Goal: Communication & Community: Connect with others

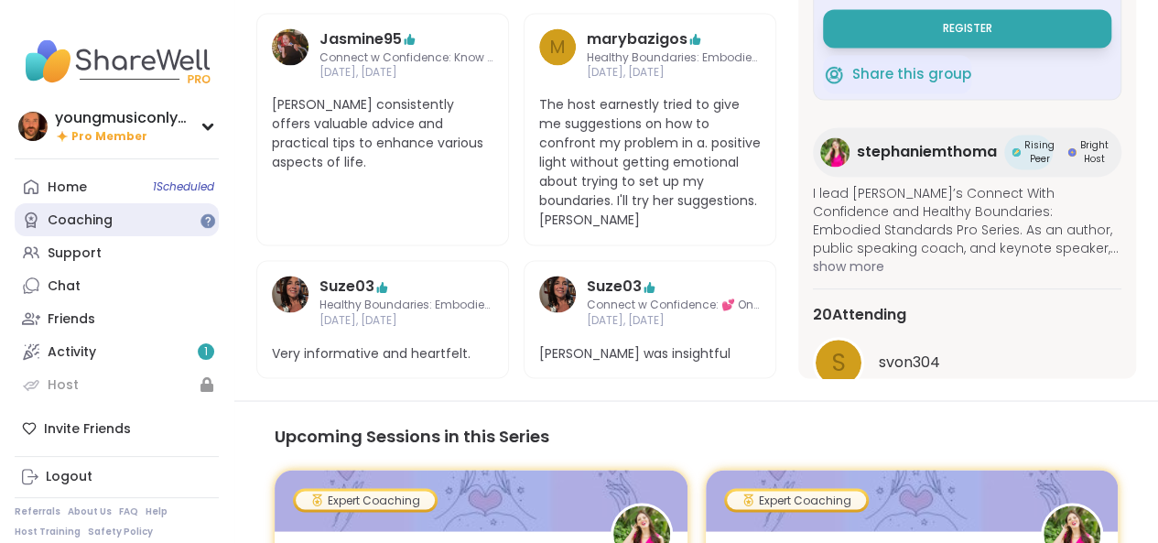
click at [79, 220] on div "Coaching" at bounding box center [80, 221] width 65 height 18
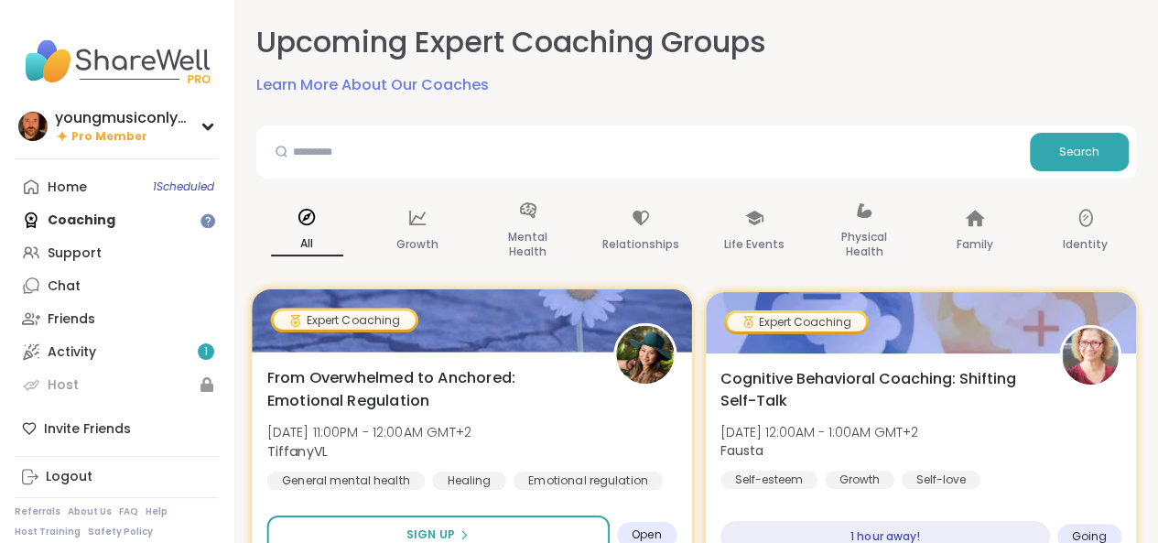
click at [645, 360] on img at bounding box center [645, 355] width 58 height 58
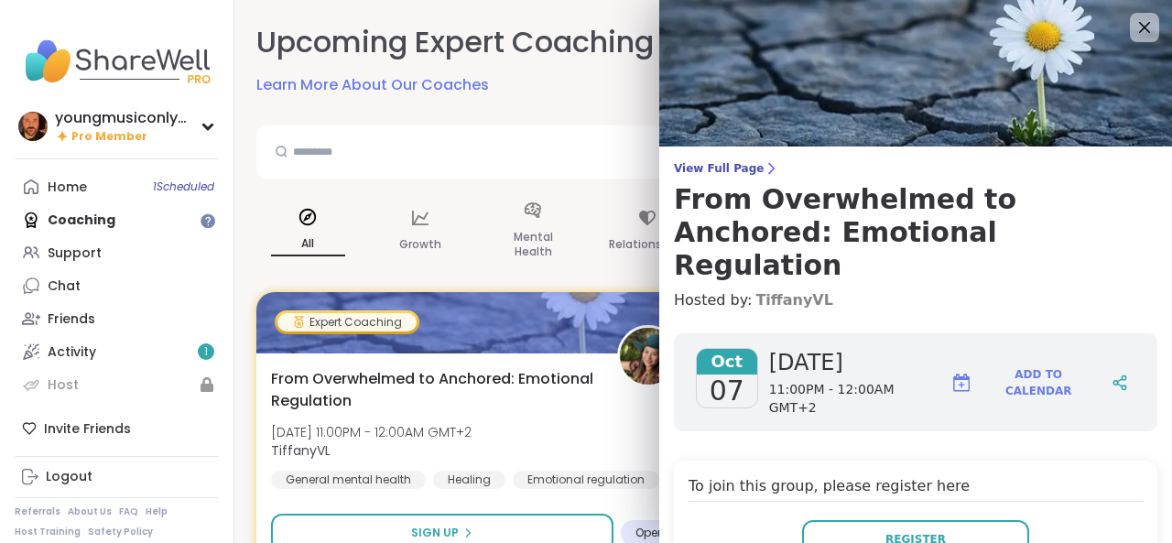
click at [755, 289] on link "TiffanyVL" at bounding box center [794, 300] width 78 height 22
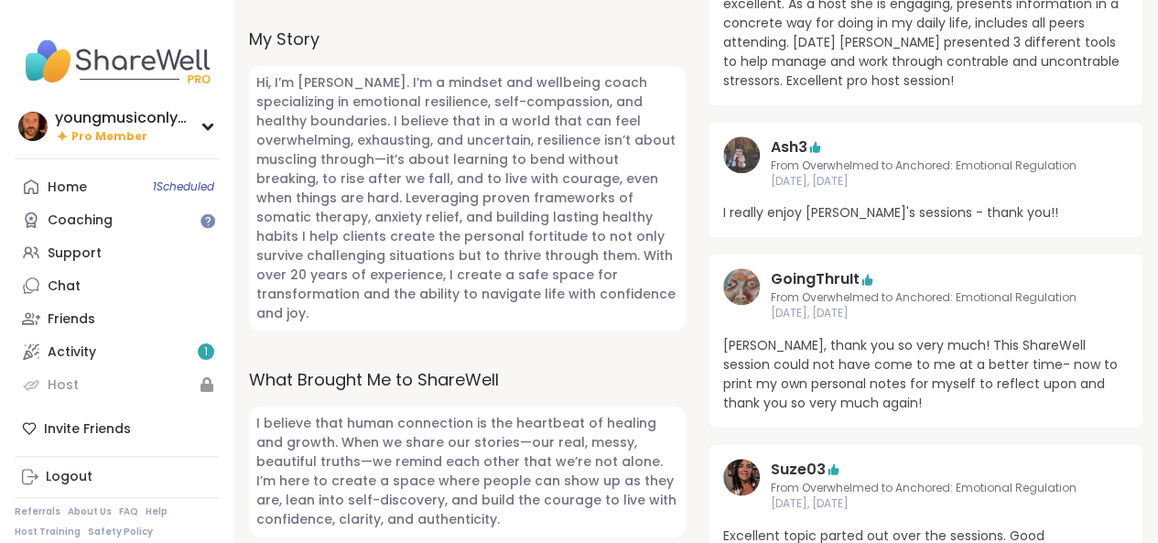
scroll to position [970, 0]
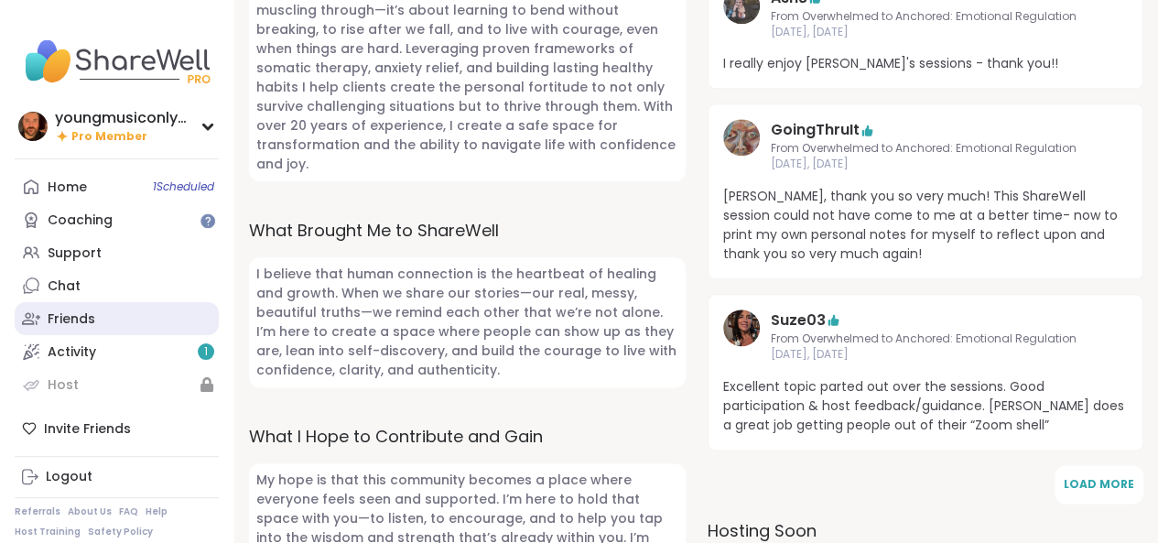
click at [139, 318] on link "Friends" at bounding box center [117, 318] width 204 height 33
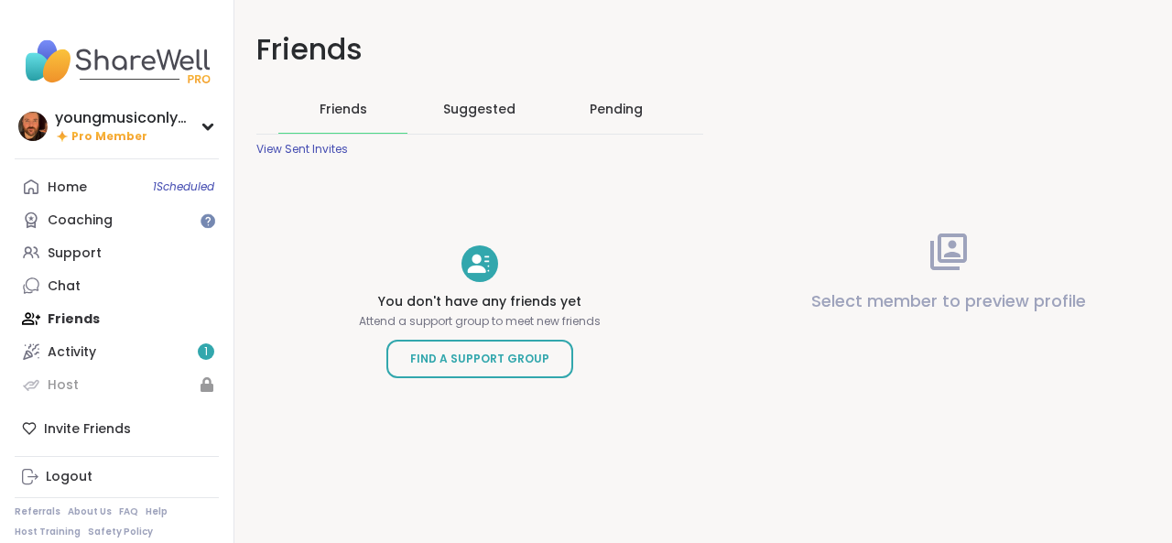
click at [610, 113] on div "Pending" at bounding box center [616, 109] width 53 height 18
click at [612, 116] on div "Pending" at bounding box center [616, 109] width 53 height 18
click at [474, 102] on span "Suggested" at bounding box center [479, 109] width 72 height 18
click at [620, 117] on div "Pending" at bounding box center [616, 109] width 53 height 18
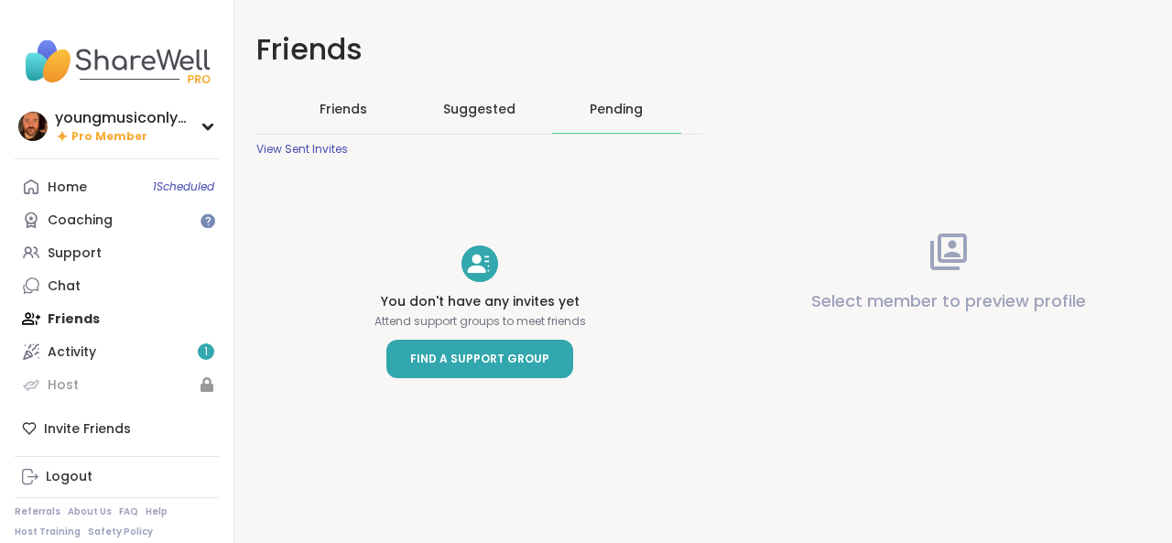
click at [486, 356] on span "Find a Support Group" at bounding box center [479, 359] width 139 height 18
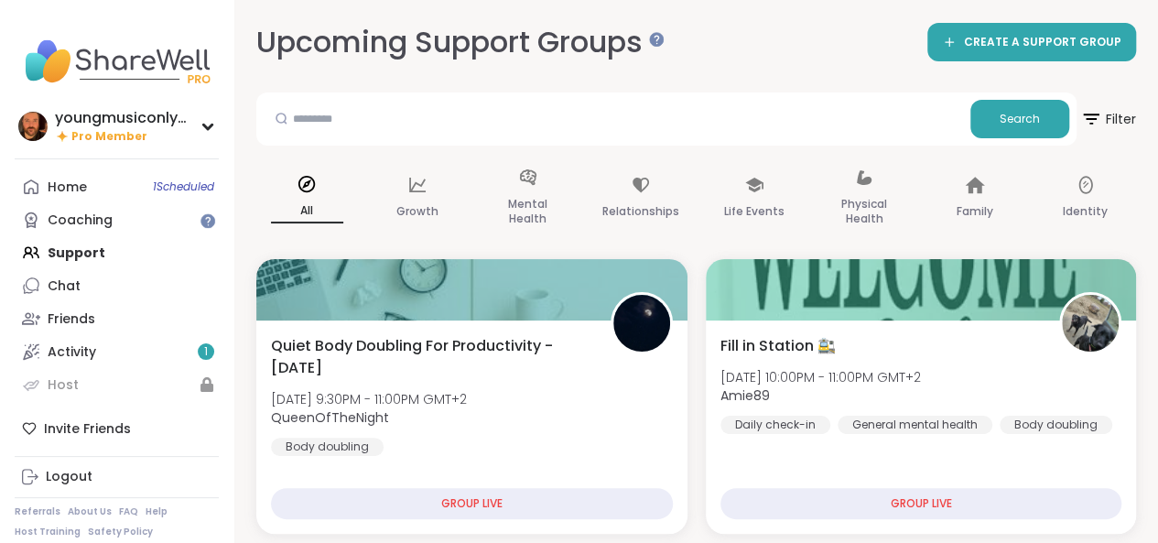
click at [486, 356] on span "Quiet Body Doubling For Productivity - Tuesday" at bounding box center [431, 357] width 320 height 44
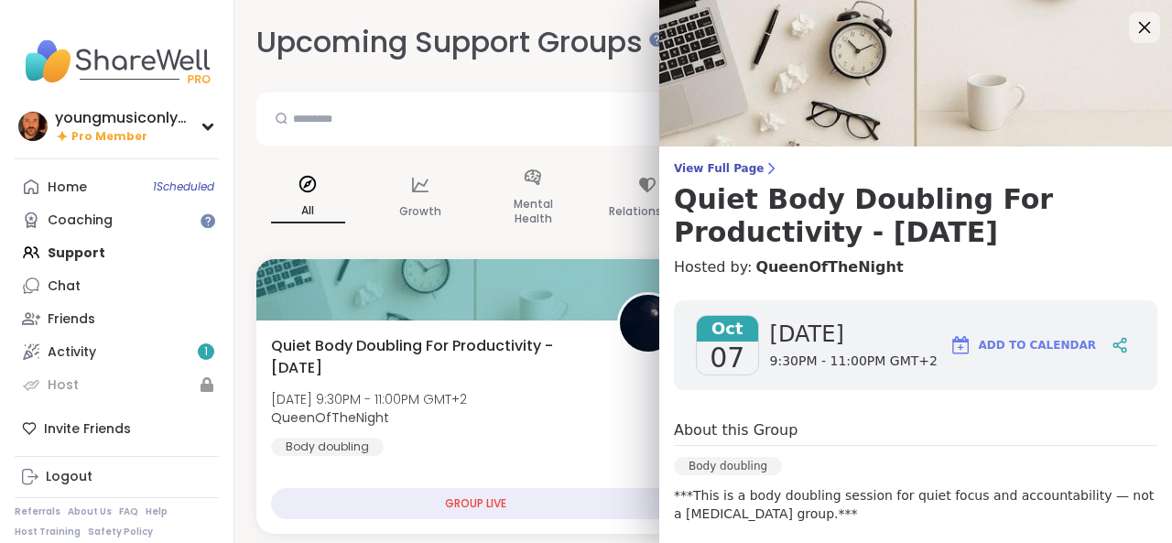
click at [1133, 25] on icon at bounding box center [1144, 27] width 23 height 23
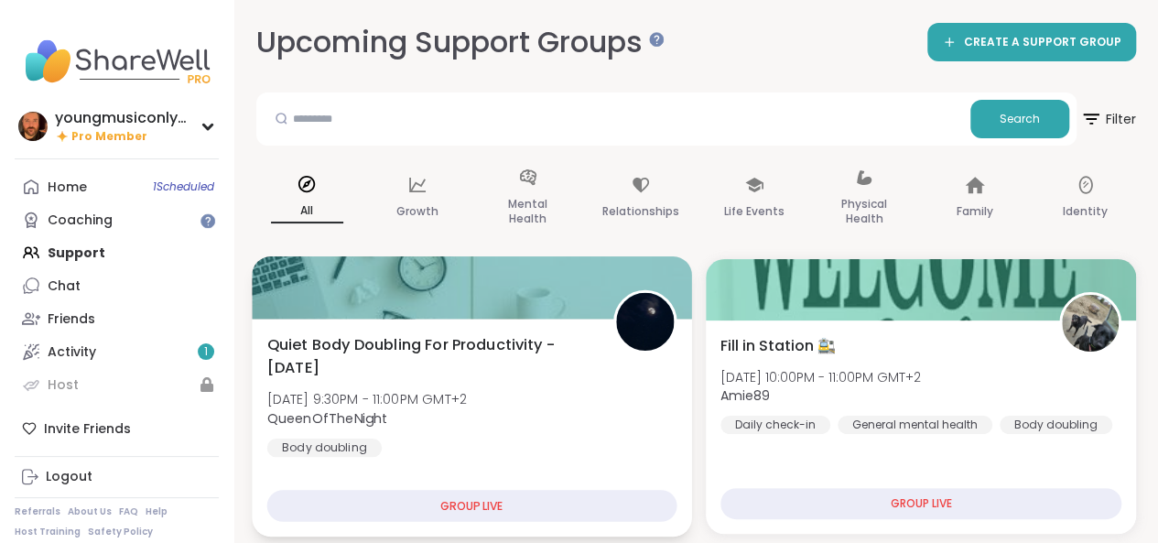
click at [483, 506] on div "GROUP LIVE" at bounding box center [471, 506] width 409 height 32
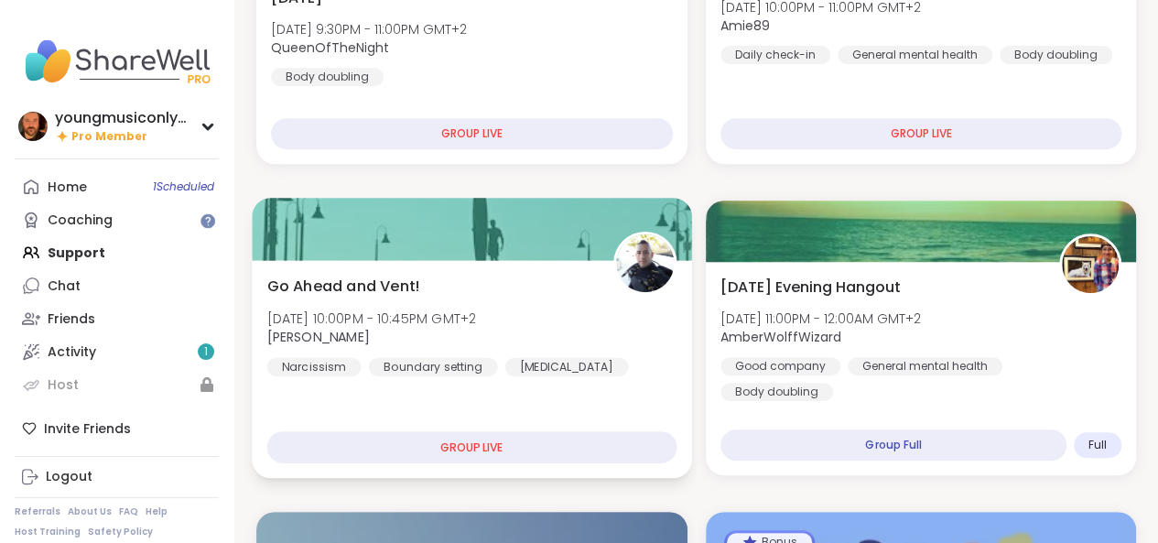
scroll to position [513, 0]
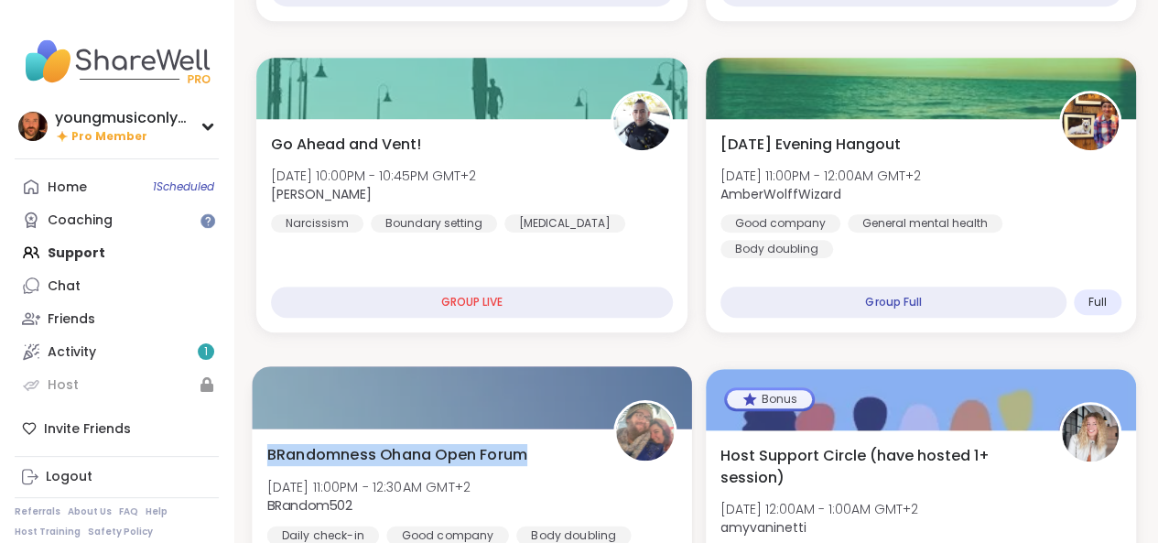
drag, startPoint x: 597, startPoint y: 455, endPoint x: 687, endPoint y: 458, distance: 89.8
click at [687, 458] on div "BRandomness Ohana Open Forum Tue, Oct 07 | 11:00PM - 12:30AM GMT+2 BRandom502 D…" at bounding box center [472, 538] width 440 height 218
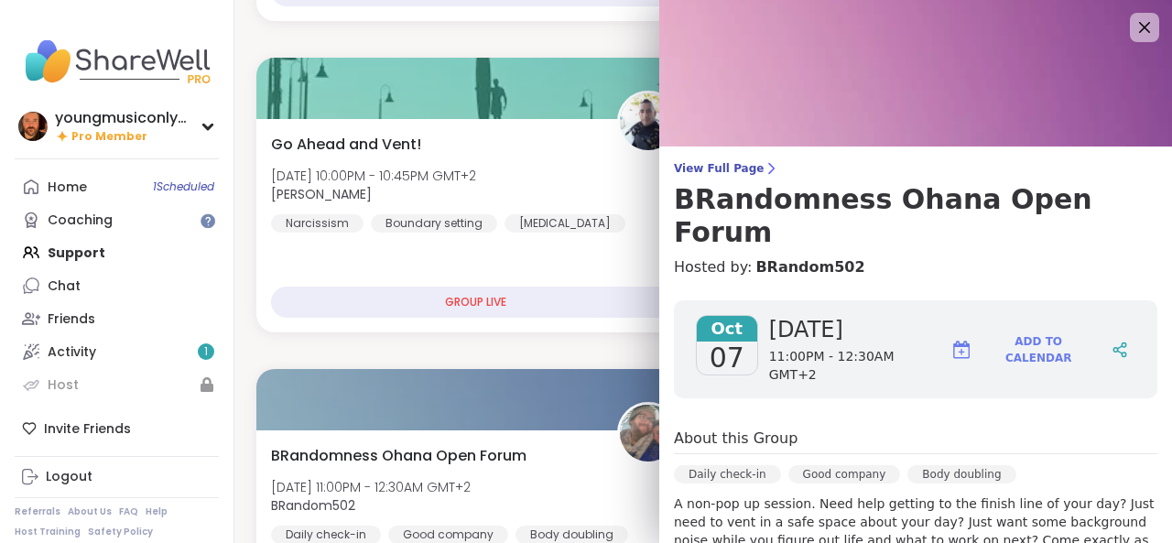
click at [695, 343] on div "Oct 07 Tuesday 11:00PM - 12:30AM GMT+2 Add to Calendar" at bounding box center [915, 349] width 483 height 98
click at [1133, 32] on icon at bounding box center [1144, 27] width 23 height 23
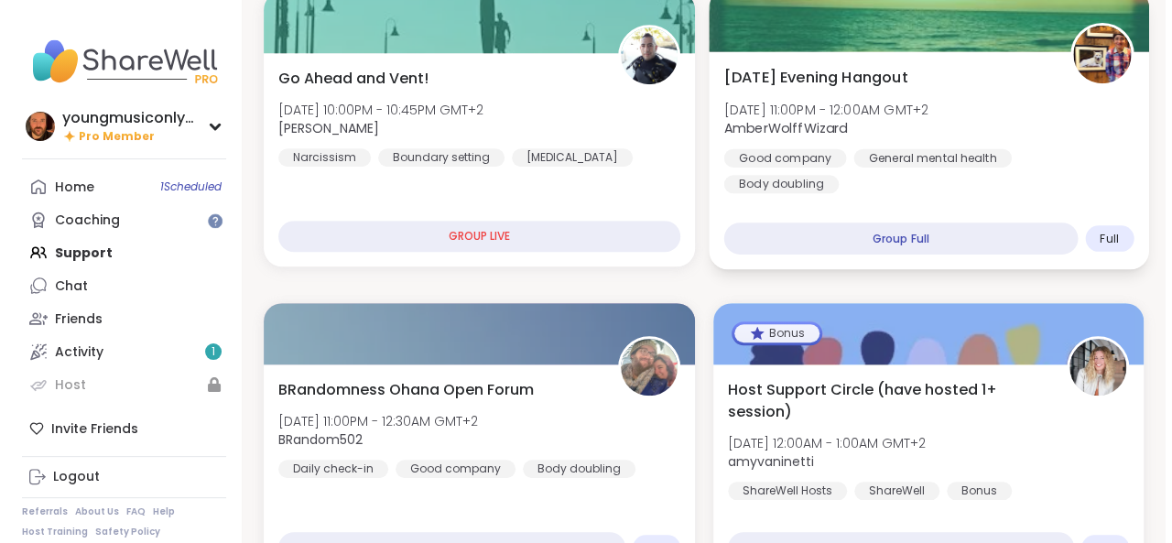
scroll to position [581, 0]
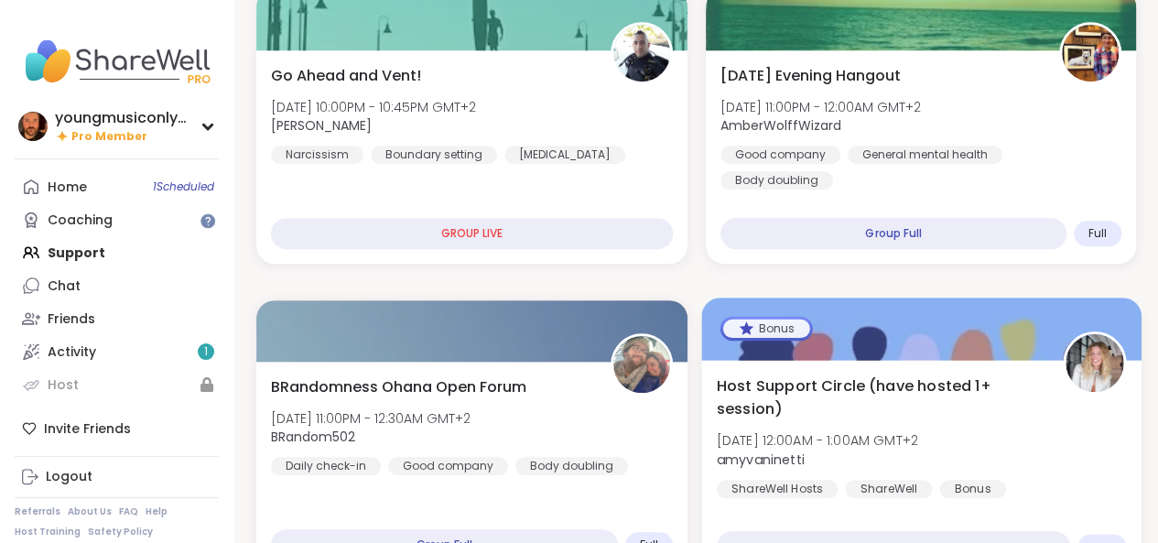
click at [791, 458] on b "amyvaninetti" at bounding box center [760, 459] width 88 height 18
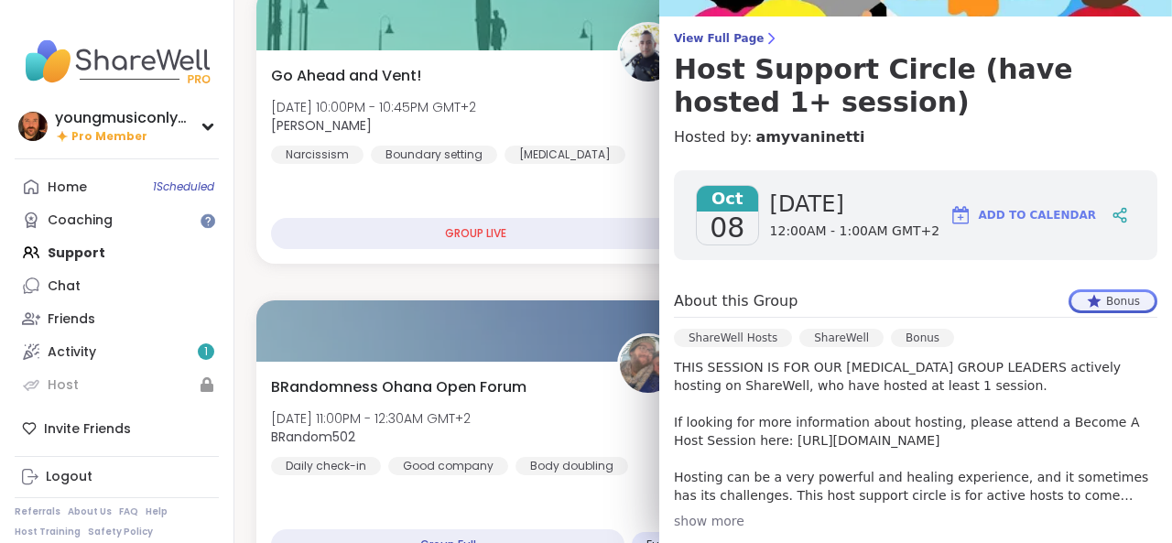
scroll to position [139, 0]
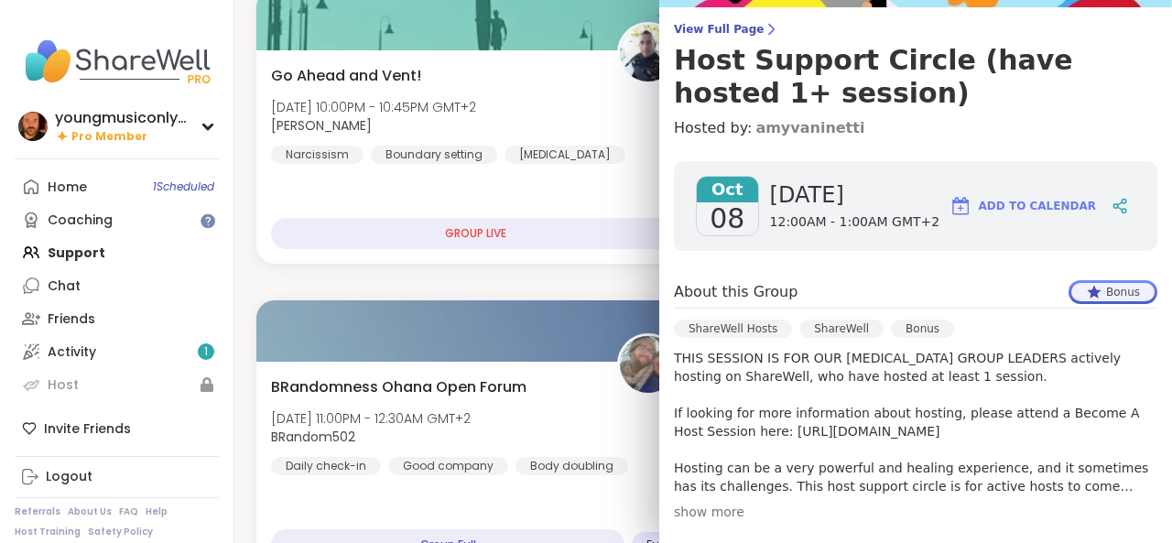
click at [772, 126] on link "amyvaninetti" at bounding box center [809, 128] width 109 height 22
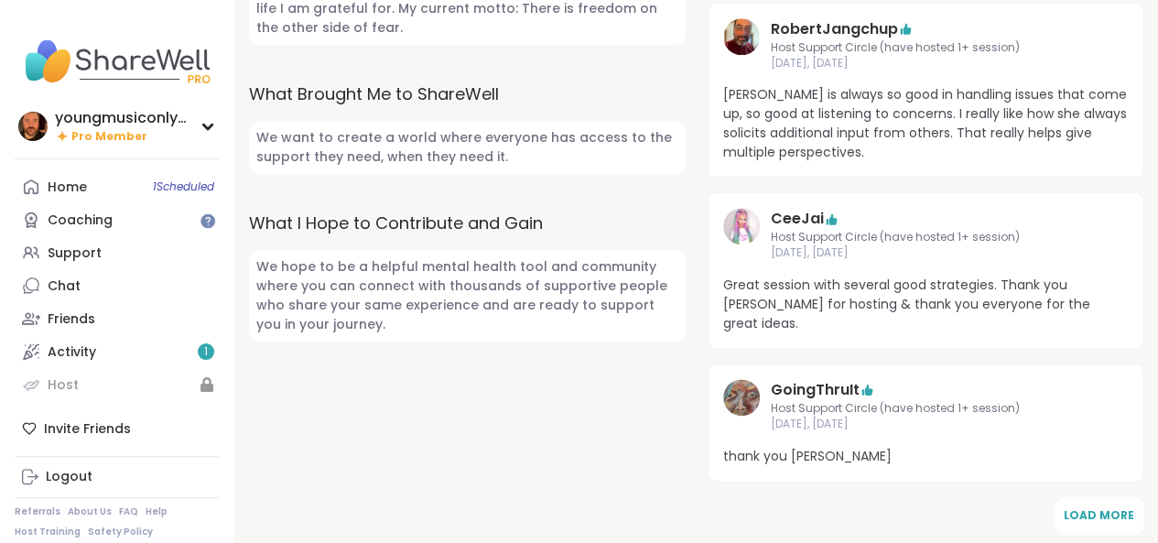
scroll to position [956, 0]
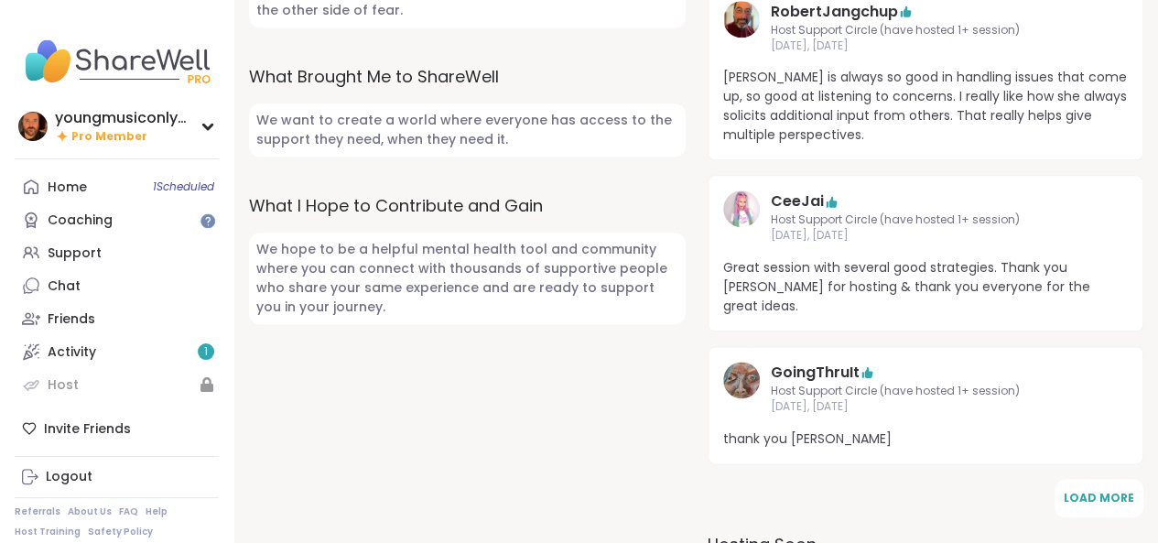
click at [742, 190] on img at bounding box center [741, 208] width 37 height 37
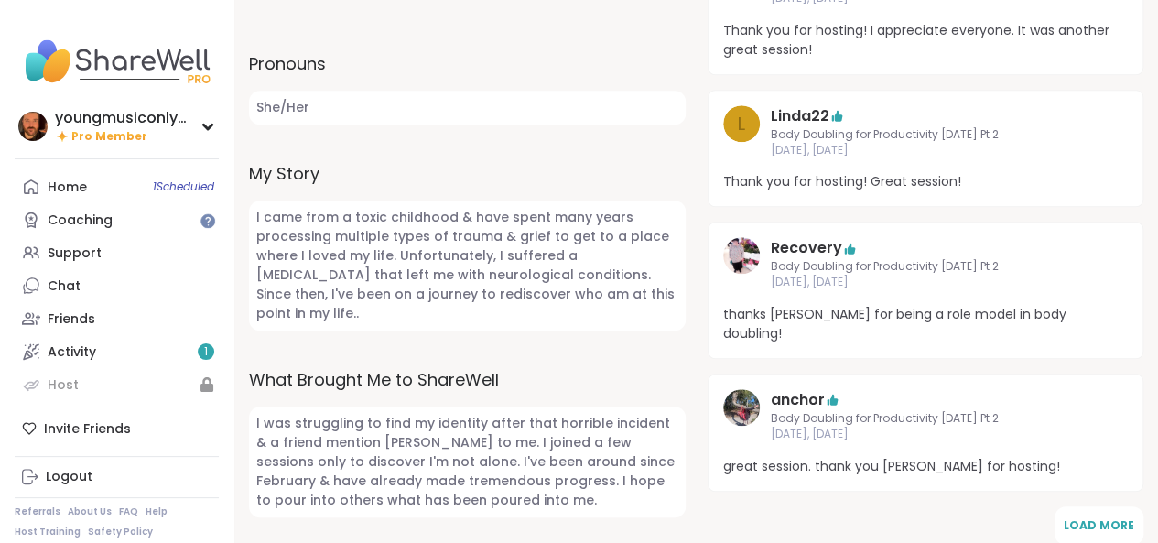
scroll to position [700, 0]
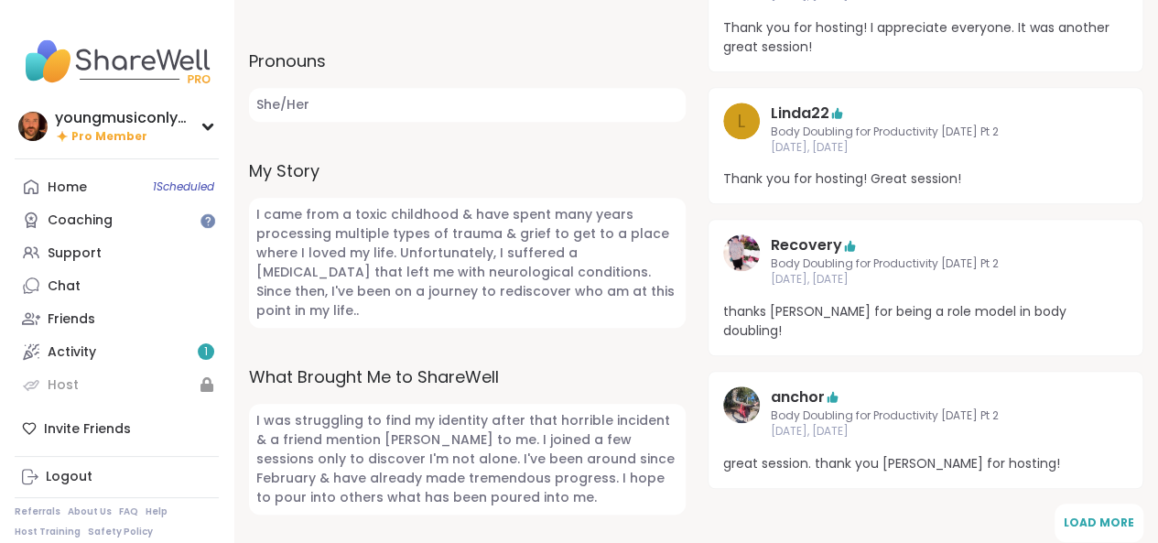
click at [750, 248] on img at bounding box center [741, 252] width 37 height 37
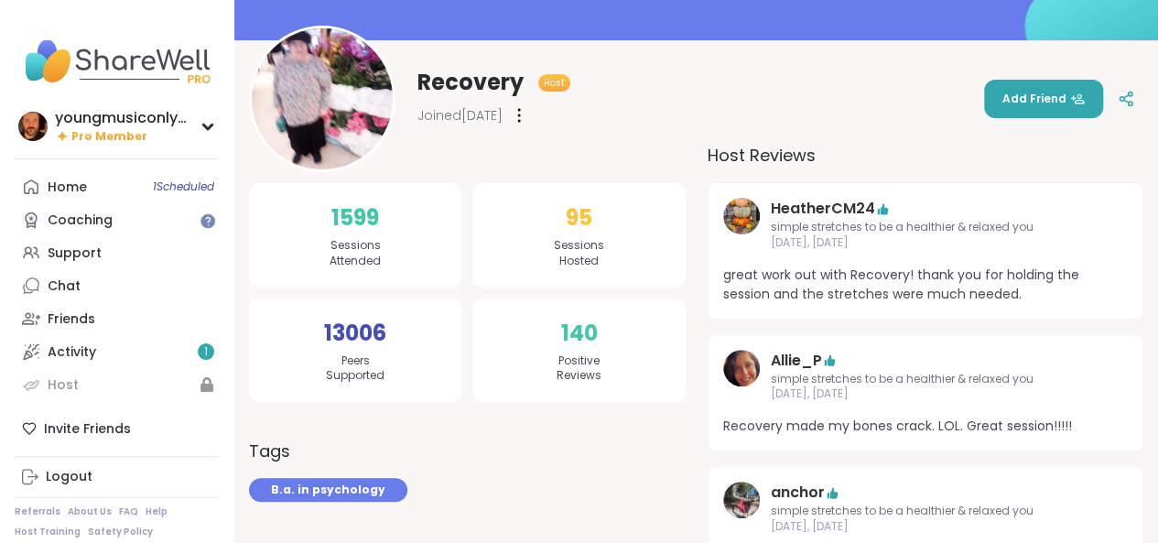
scroll to position [244, 0]
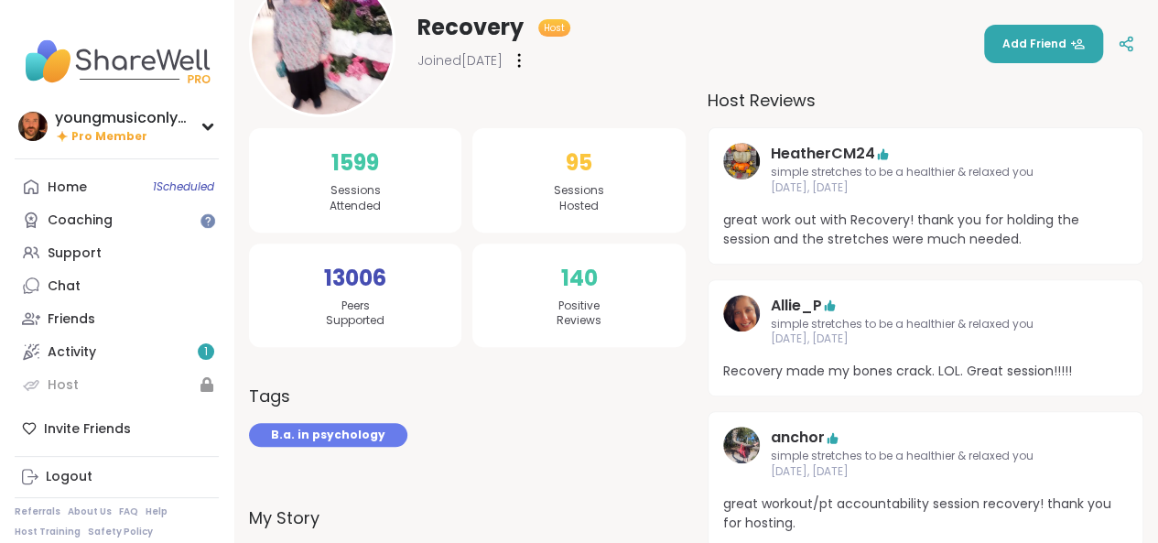
click at [741, 316] on img at bounding box center [741, 313] width 37 height 37
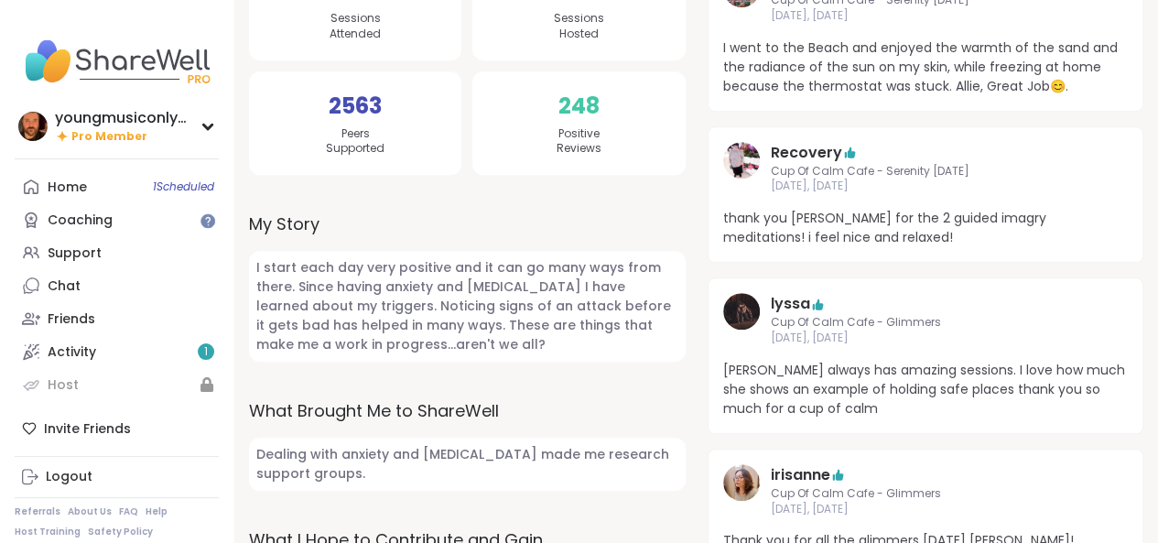
scroll to position [415, 0]
click at [755, 479] on img at bounding box center [741, 483] width 37 height 37
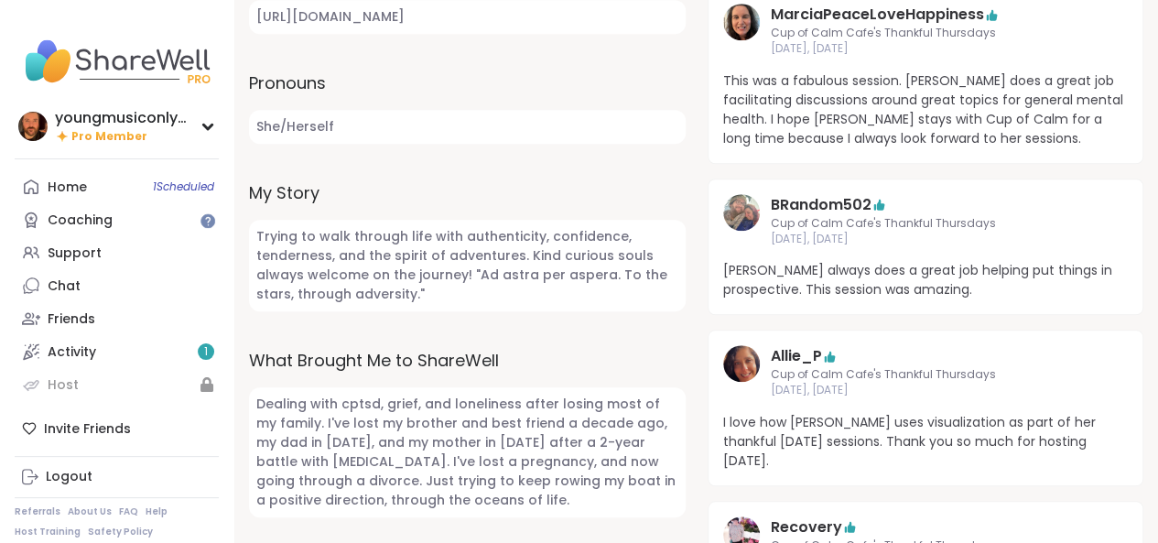
scroll to position [664, 0]
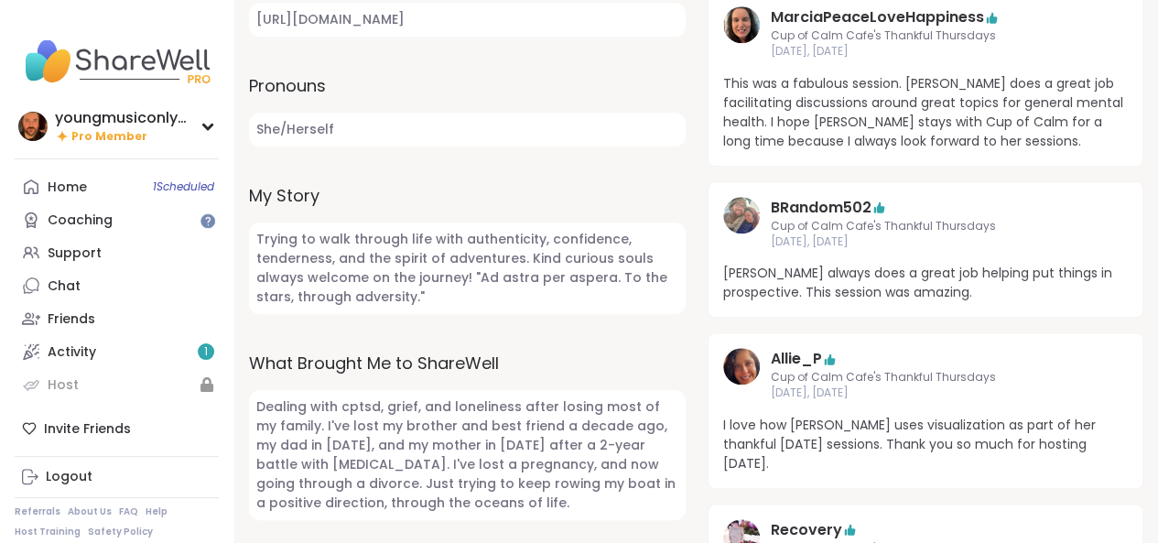
click at [731, 20] on img at bounding box center [741, 24] width 37 height 37
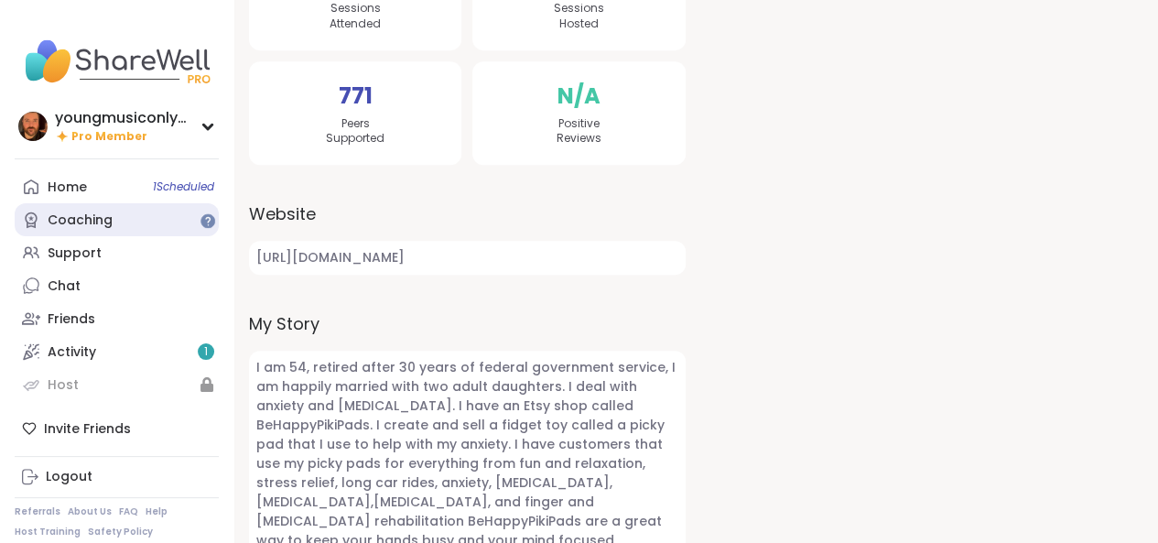
scroll to position [425, 0]
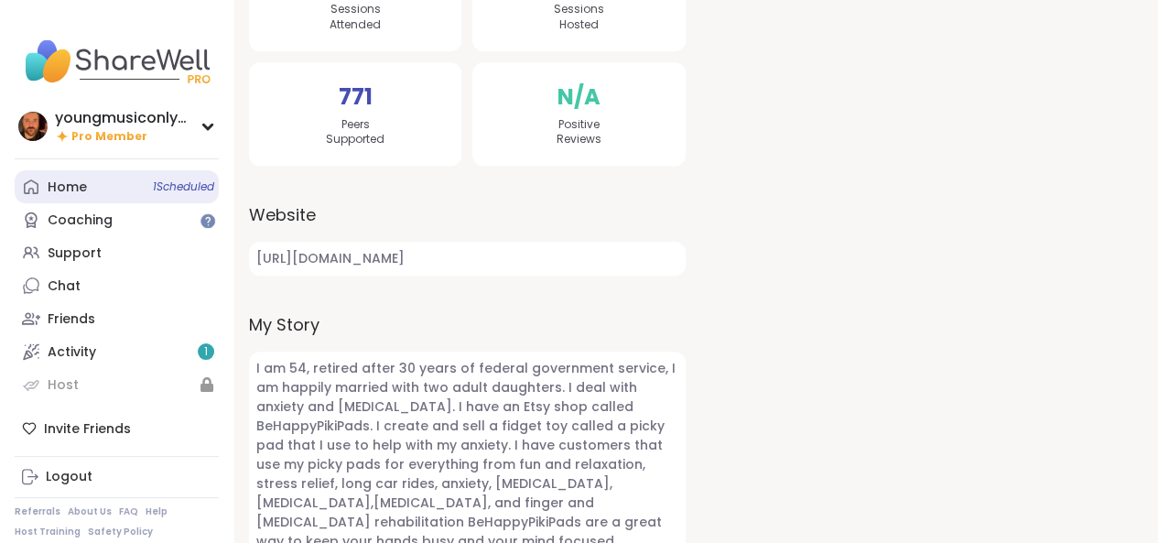
click at [84, 186] on div "Home 1 Scheduled" at bounding box center [67, 188] width 39 height 18
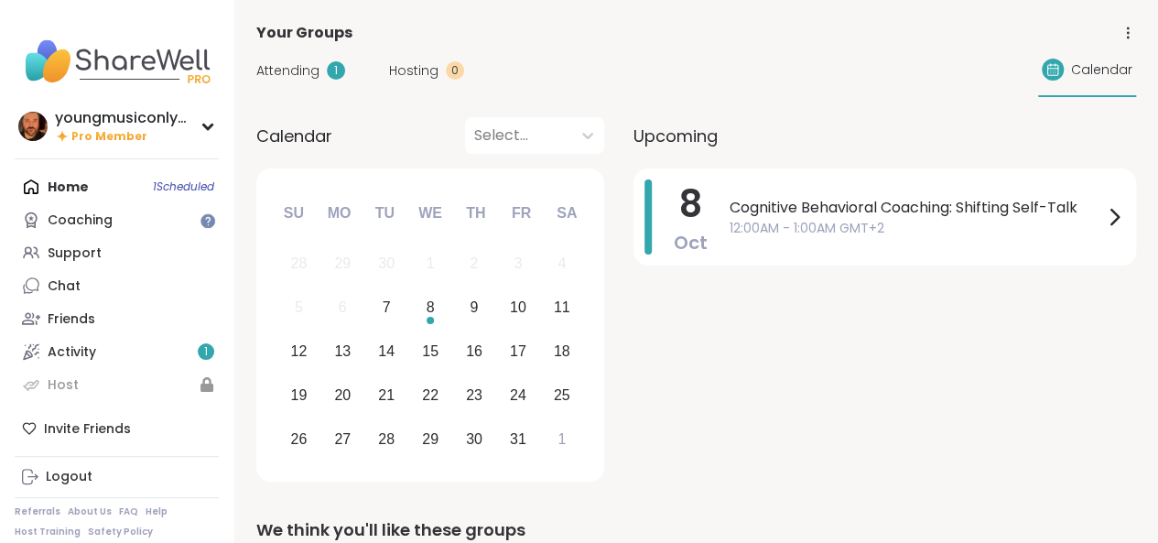
click at [321, 74] on div "Attending 1" at bounding box center [300, 70] width 89 height 19
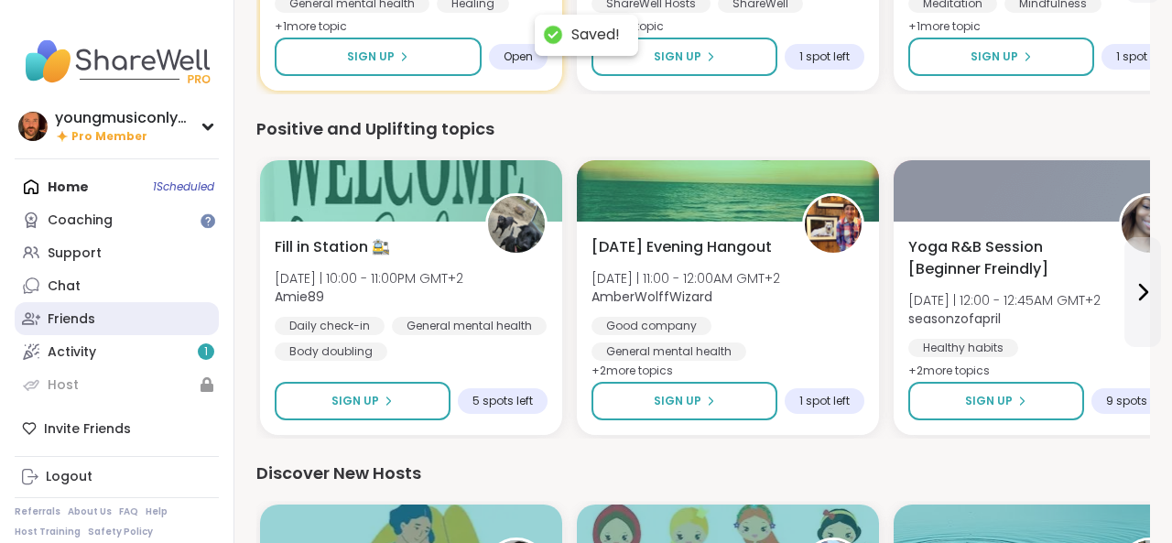
click at [89, 319] on div "Friends" at bounding box center [72, 319] width 48 height 18
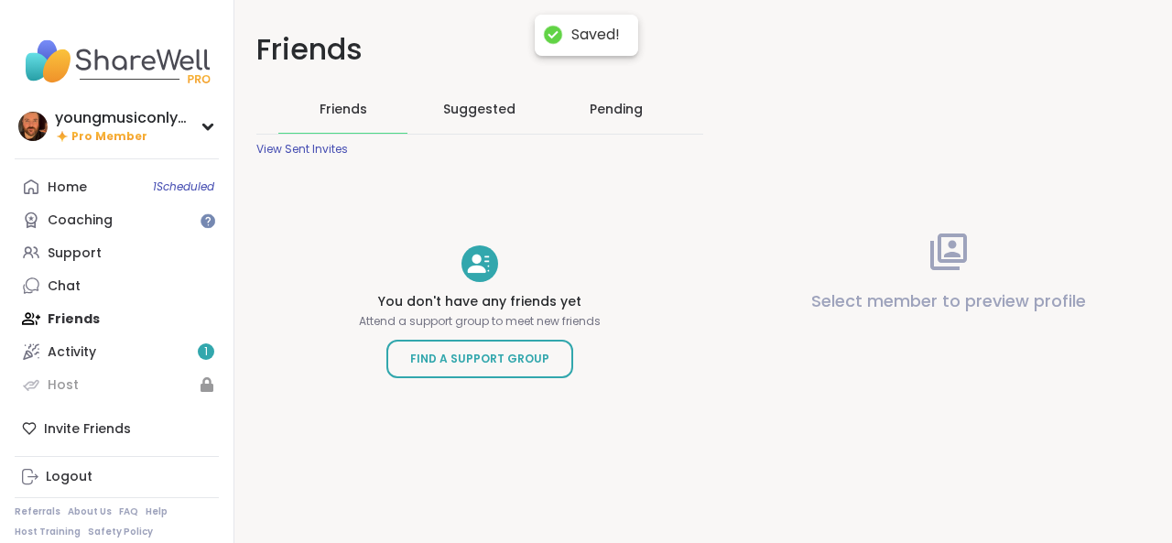
click at [86, 322] on div "Home 1 Scheduled Coaching Support Chat Friends Activity 1 Host" at bounding box center [117, 285] width 204 height 231
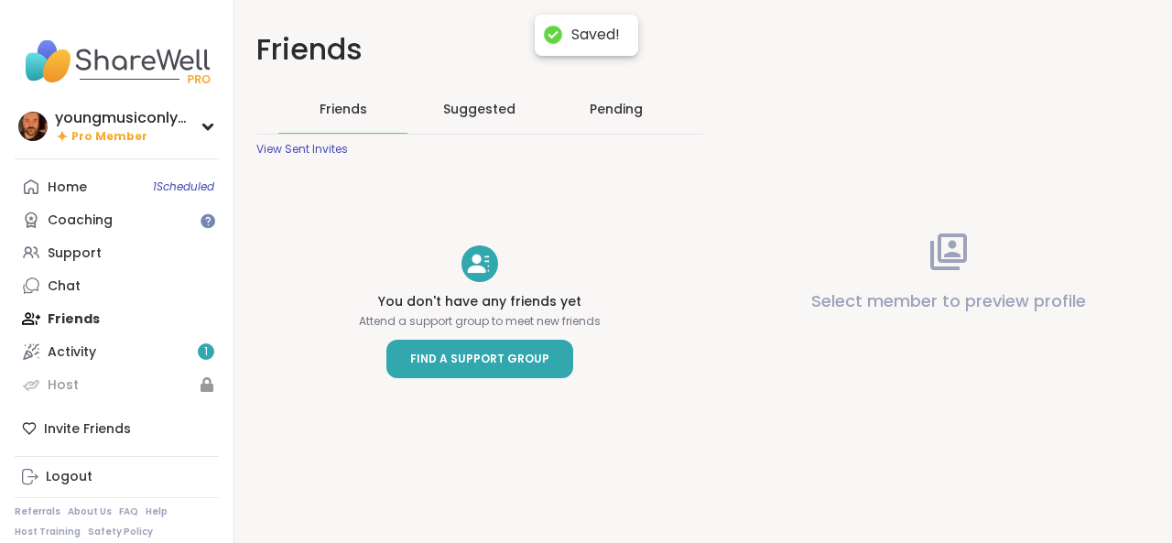
click at [431, 364] on span "Find a Support Group" at bounding box center [479, 359] width 139 height 18
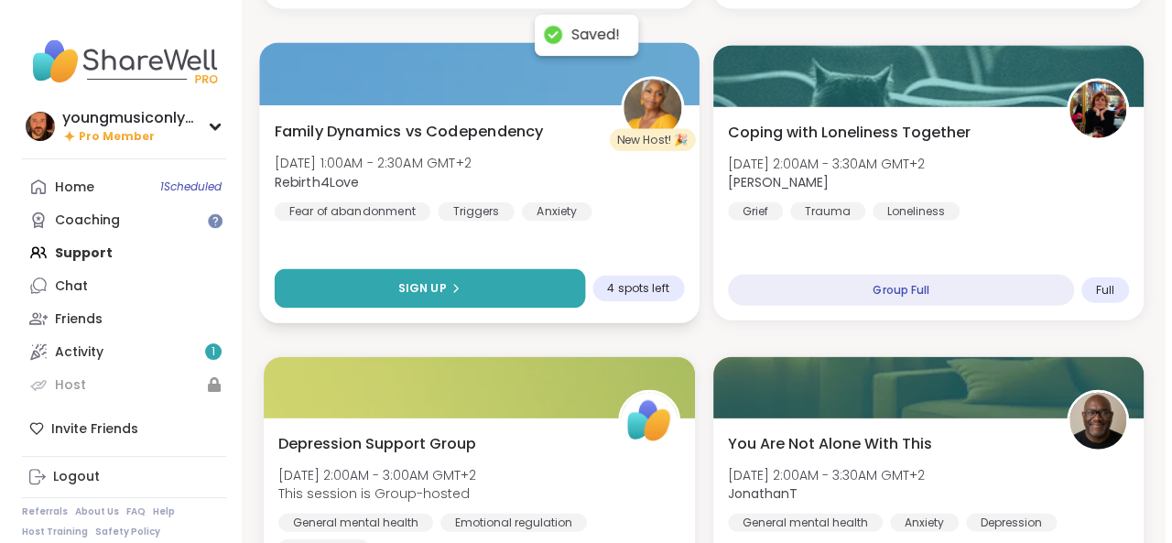
scroll to position [2086, 0]
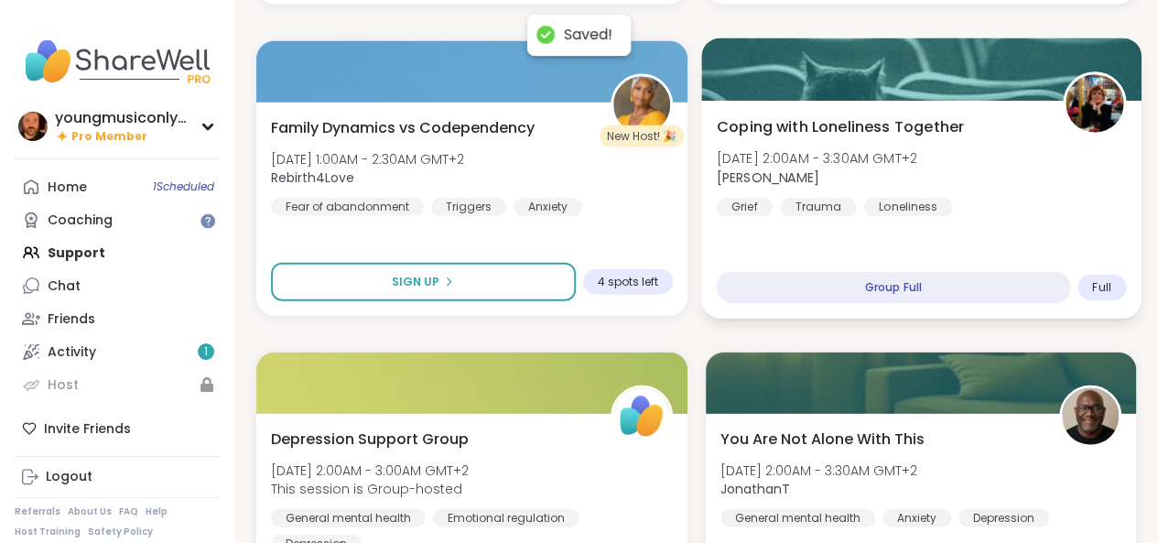
click at [1098, 110] on img at bounding box center [1094, 104] width 58 height 58
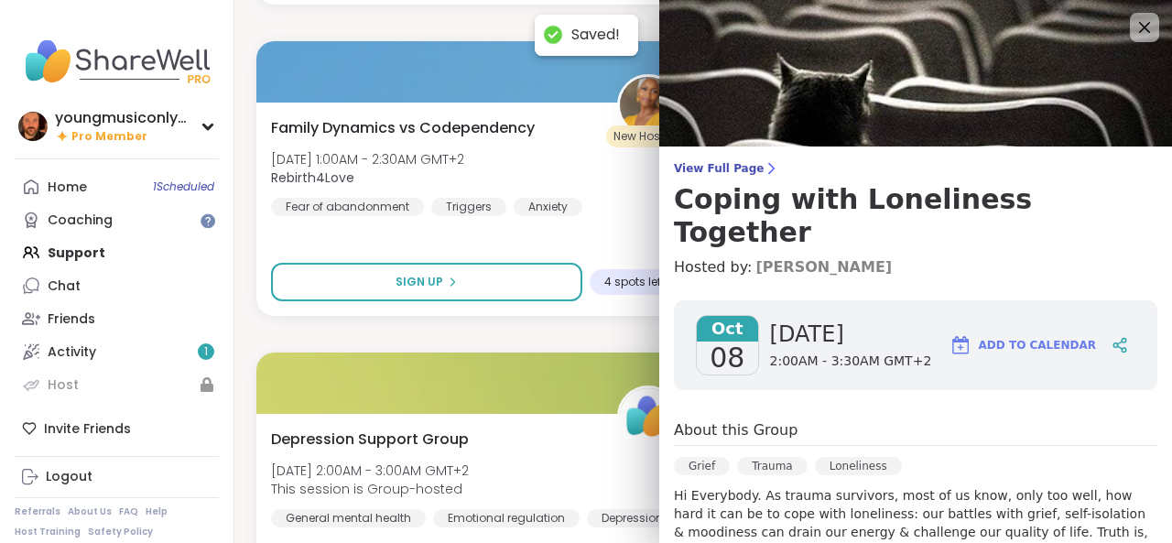
click at [755, 256] on link "[PERSON_NAME]" at bounding box center [823, 267] width 136 height 22
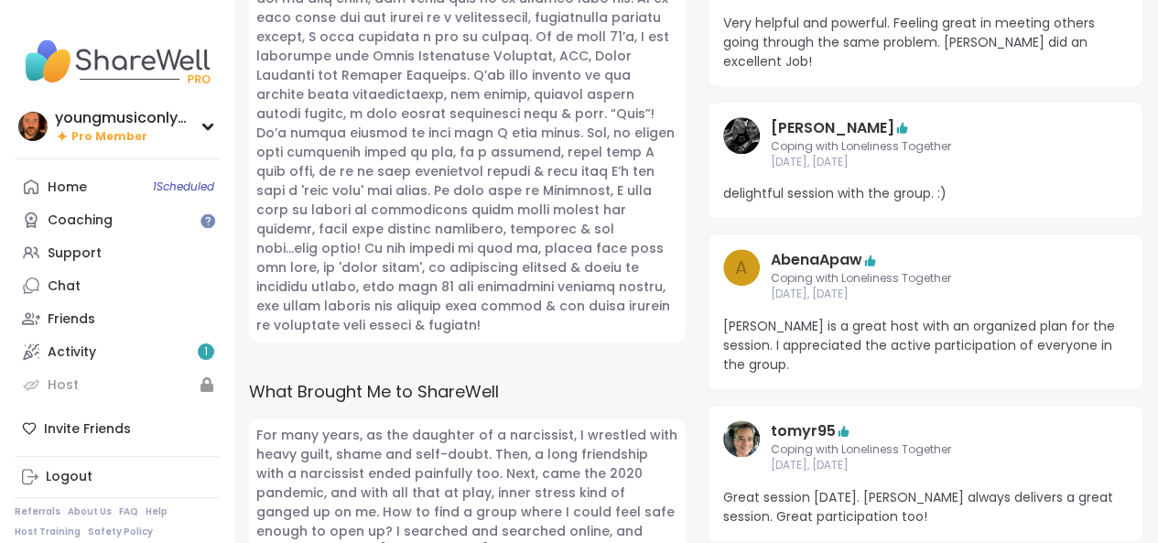
scroll to position [938, 0]
